Goal: Transaction & Acquisition: Book appointment/travel/reservation

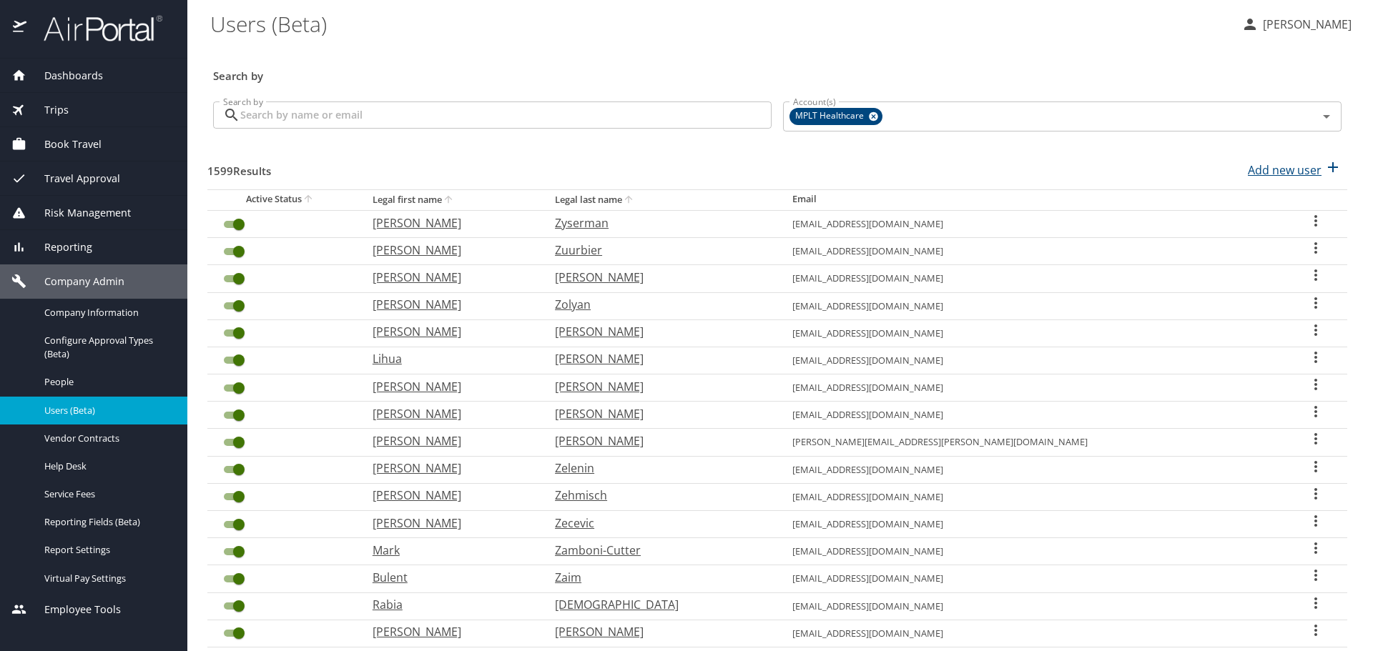
click at [1248, 170] on p "Add new user" at bounding box center [1285, 170] width 74 height 17
select select "US"
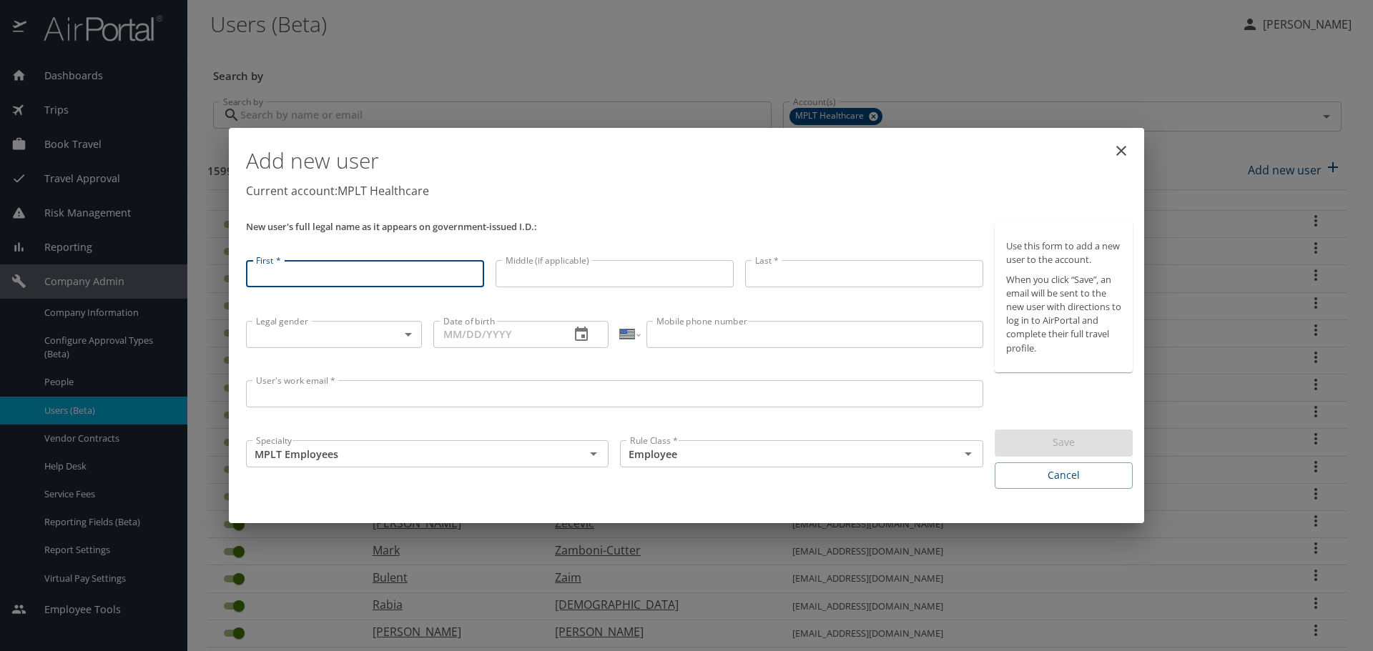
click at [1122, 155] on icon "close" at bounding box center [1120, 150] width 17 height 17
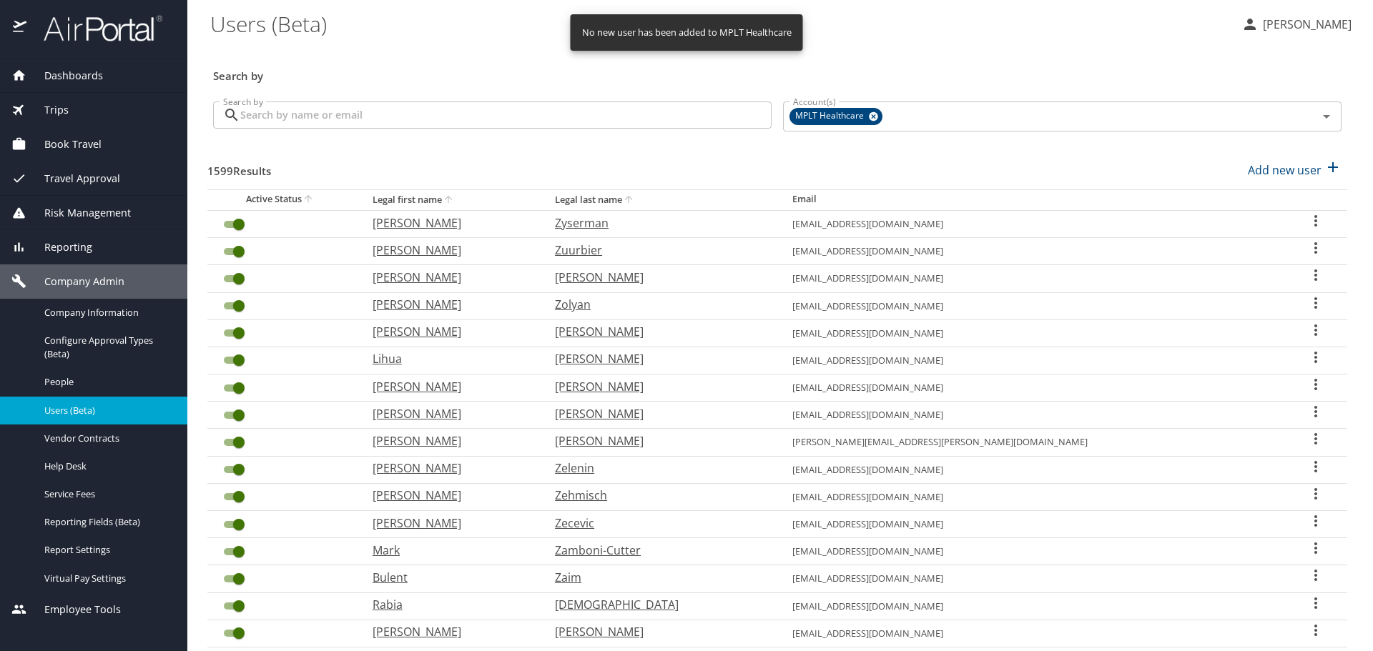
click at [94, 144] on span "Book Travel" at bounding box center [63, 145] width 75 height 16
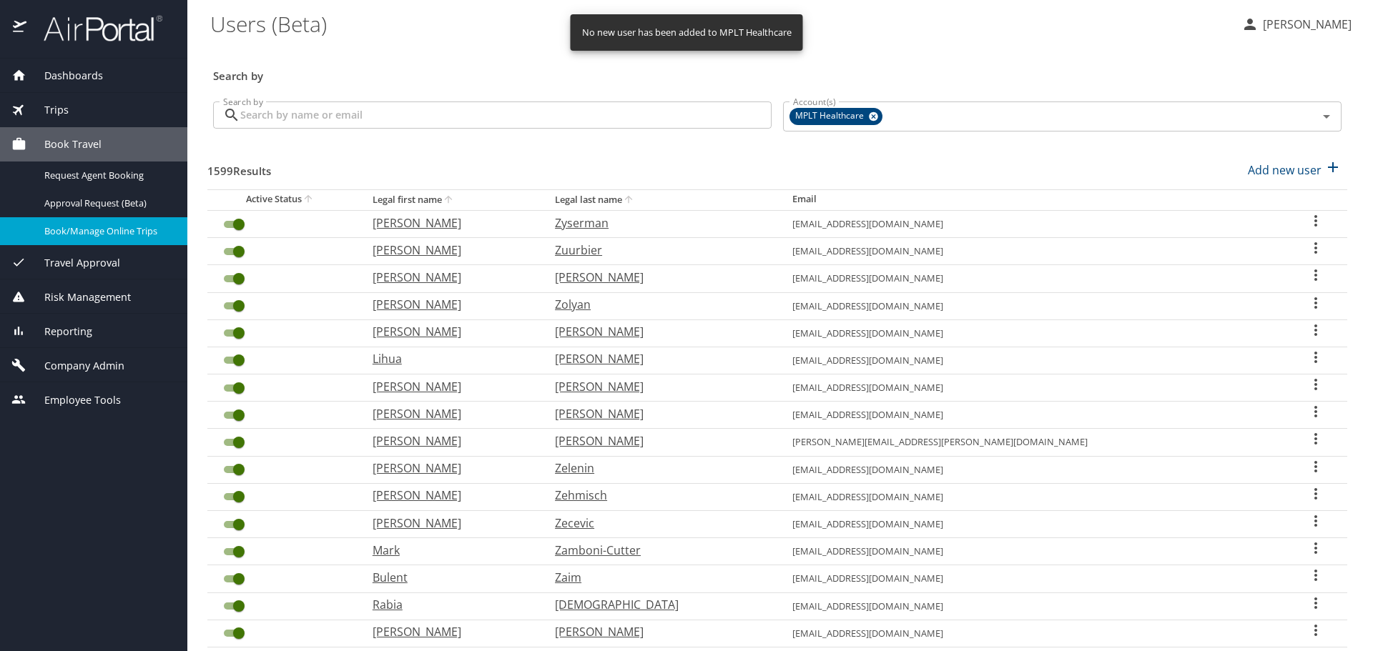
click at [99, 237] on span "Book/Manage Online Trips" at bounding box center [107, 231] width 126 height 14
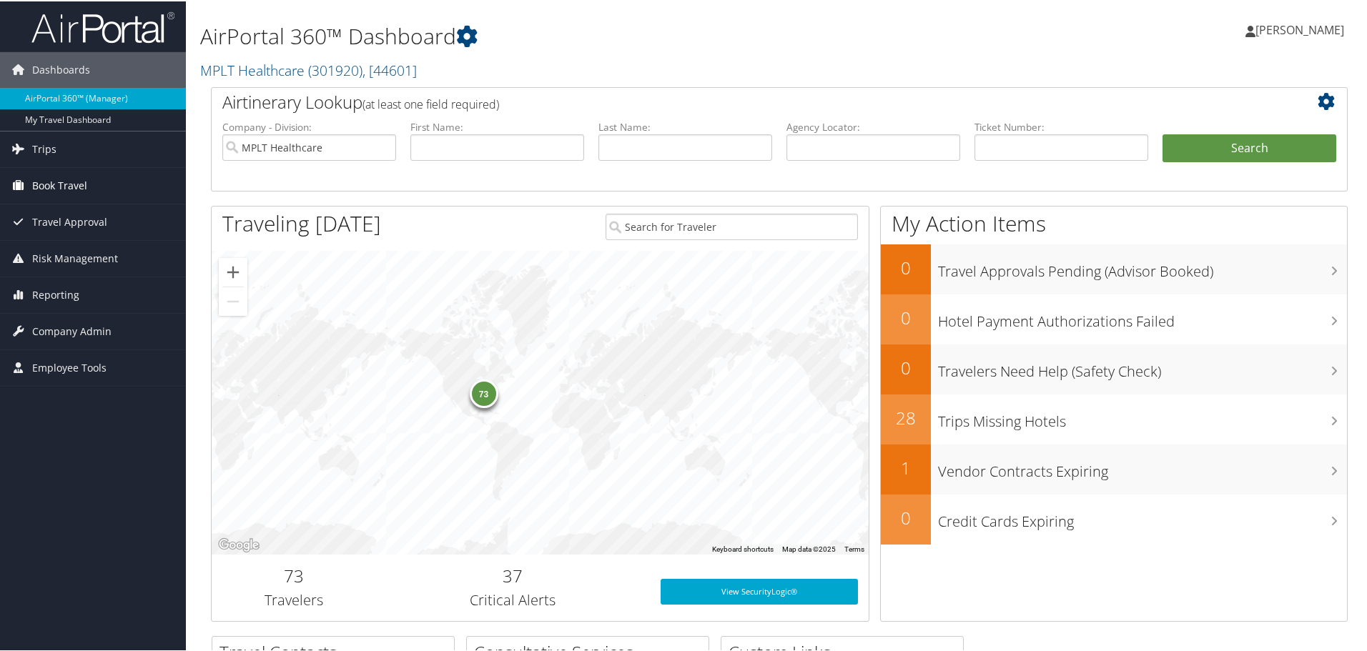
click at [120, 195] on link "Book Travel" at bounding box center [93, 185] width 186 height 36
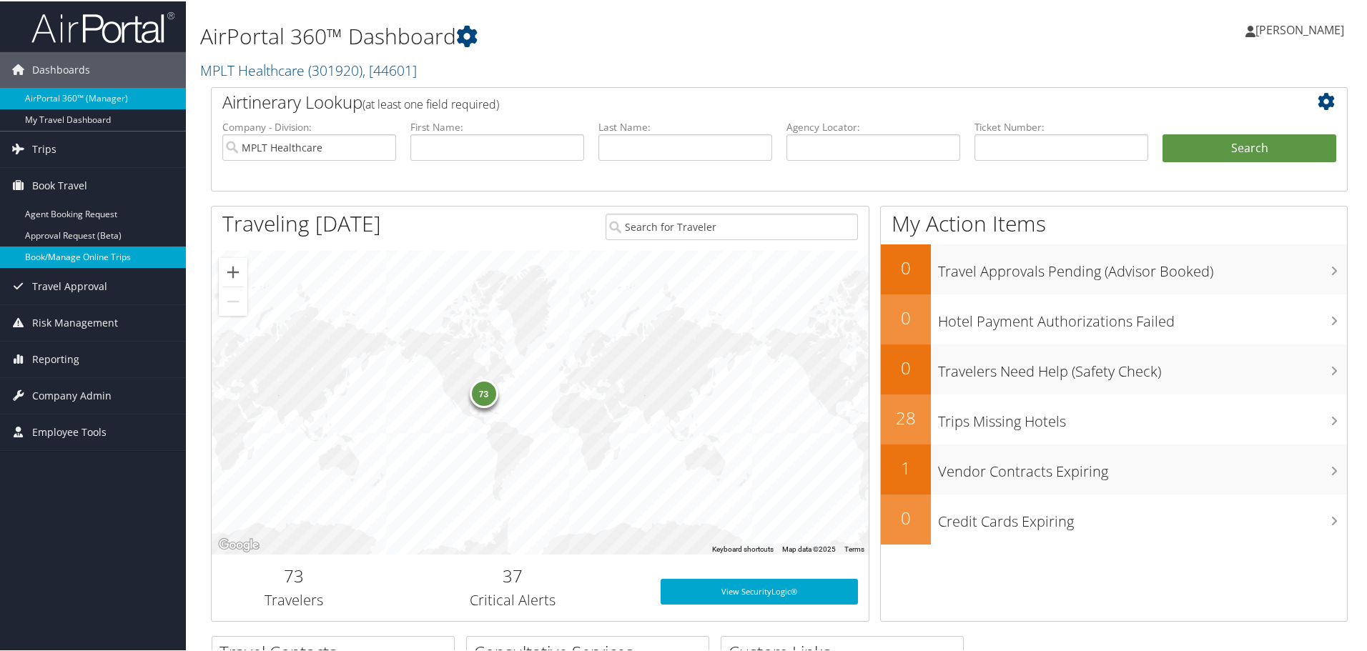
click at [95, 252] on link "Book/Manage Online Trips" at bounding box center [93, 255] width 186 height 21
